Goal: Transaction & Acquisition: Download file/media

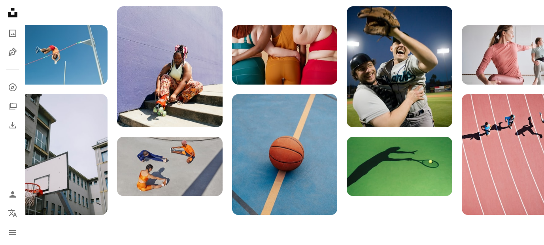
scroll to position [807, 0]
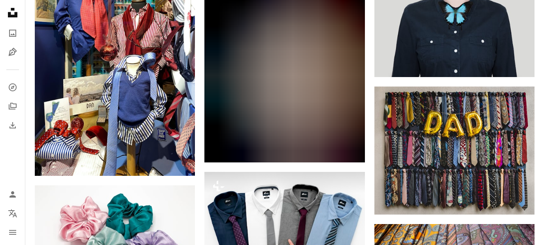
scroll to position [1925, 0]
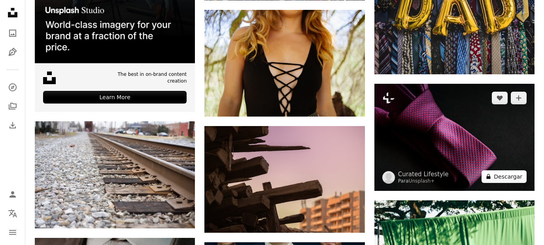
click at [503, 181] on button "A lock Descargar" at bounding box center [503, 176] width 45 height 13
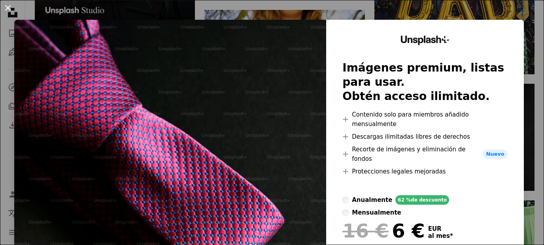
click at [13, 9] on button "An X shape" at bounding box center [7, 7] width 9 height 9
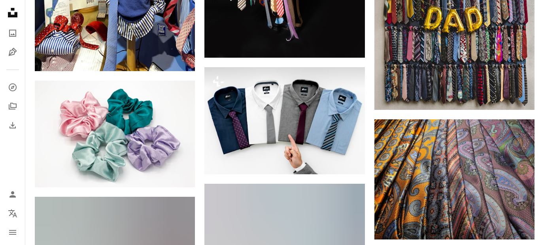
scroll to position [990, 0]
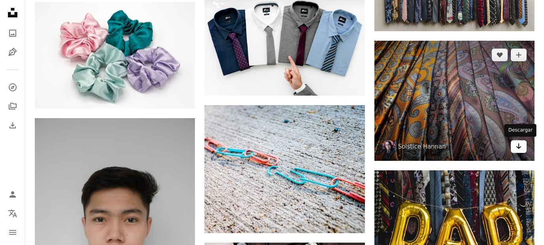
click at [519, 151] on icon "Arrow pointing down" at bounding box center [518, 145] width 6 height 9
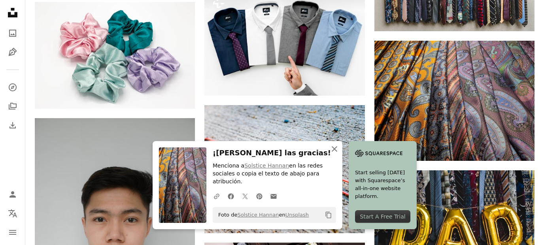
click at [335, 154] on icon "An X shape" at bounding box center [334, 148] width 9 height 9
